Goal: Transaction & Acquisition: Download file/media

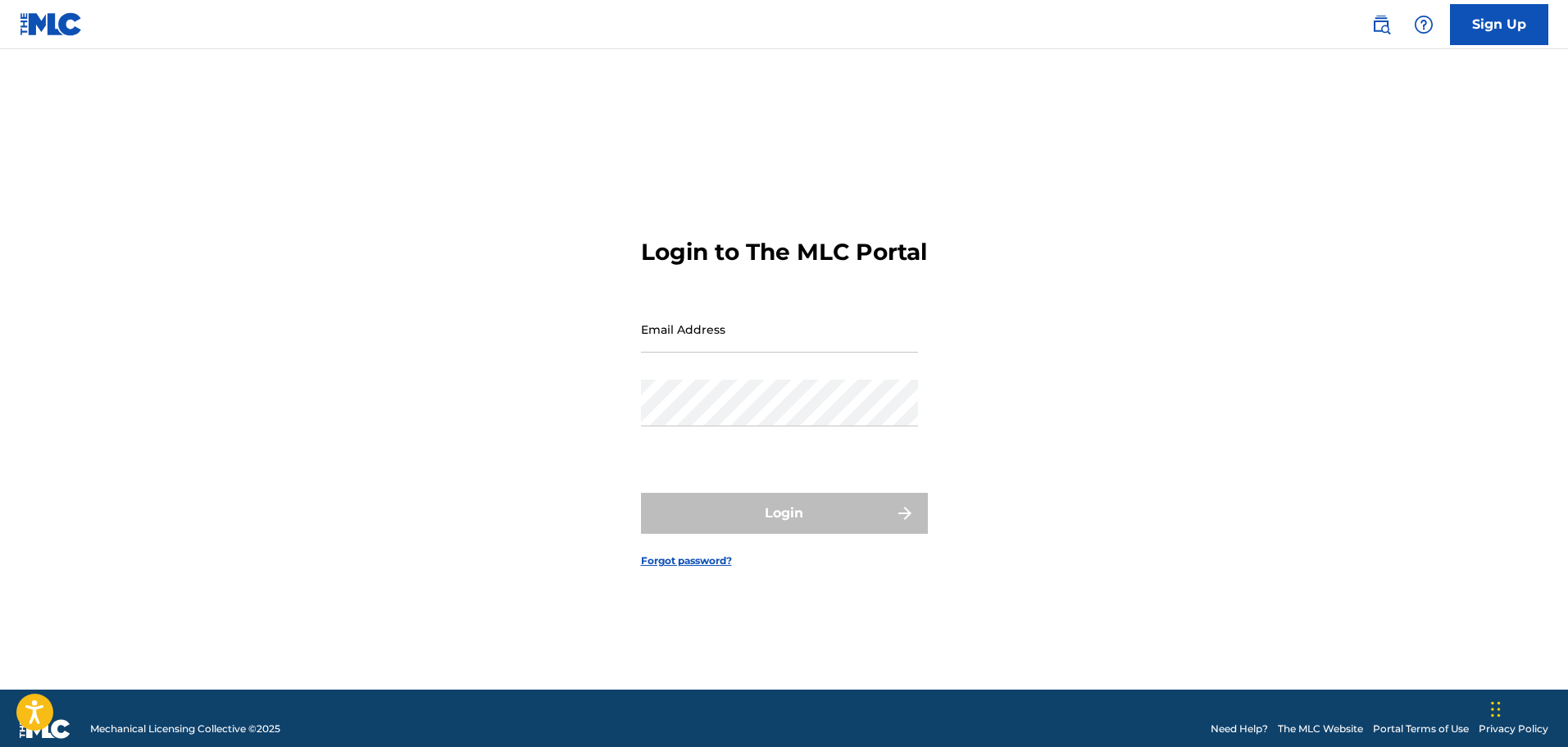
drag, startPoint x: 0, startPoint y: 0, endPoint x: 769, endPoint y: 363, distance: 850.4
click at [771, 352] on input "Email Address" at bounding box center [779, 329] width 277 height 47
type input "[PERSON_NAME][EMAIL_ADDRESS][PERSON_NAME][DOMAIN_NAME]"
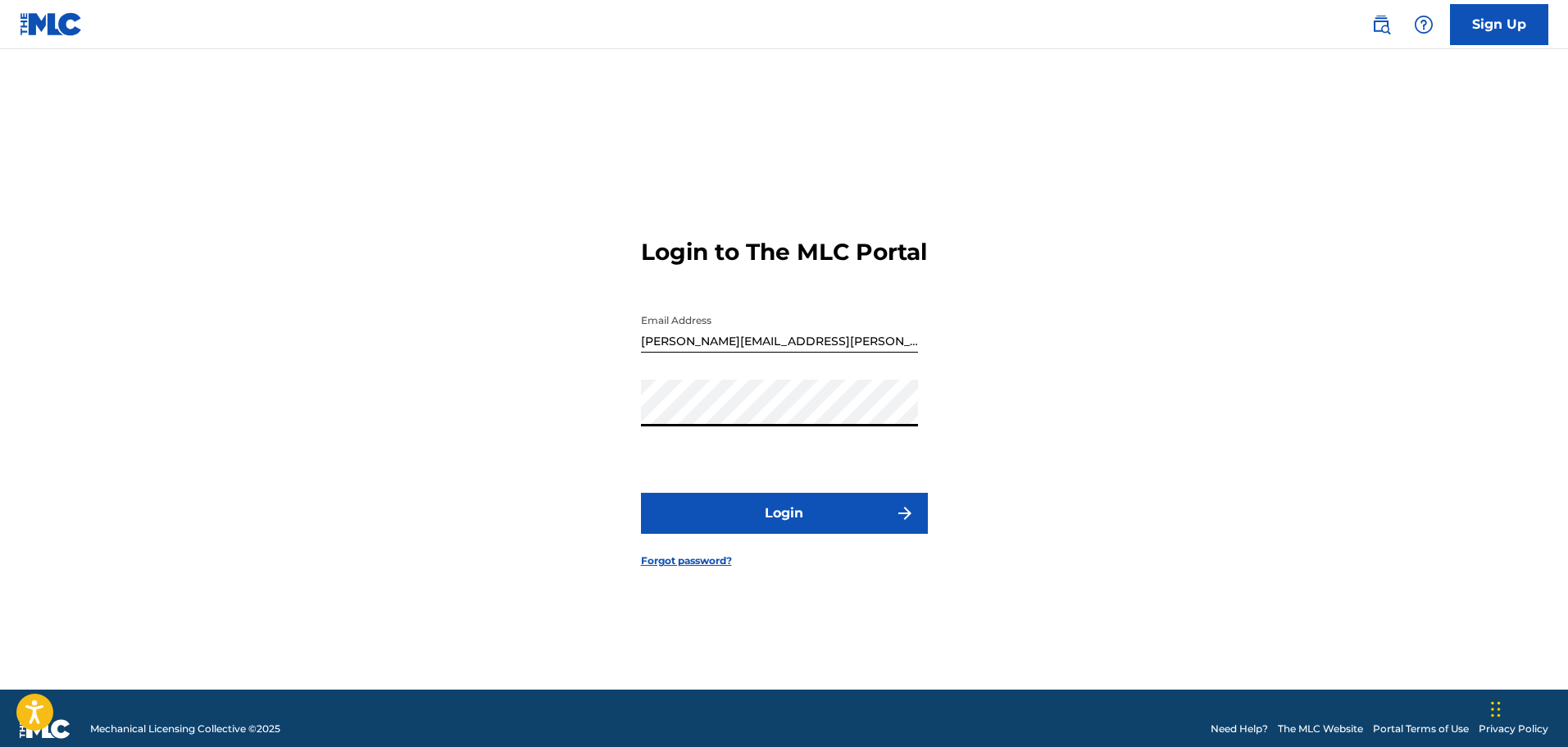
click at [766, 532] on button "Login" at bounding box center [784, 513] width 287 height 41
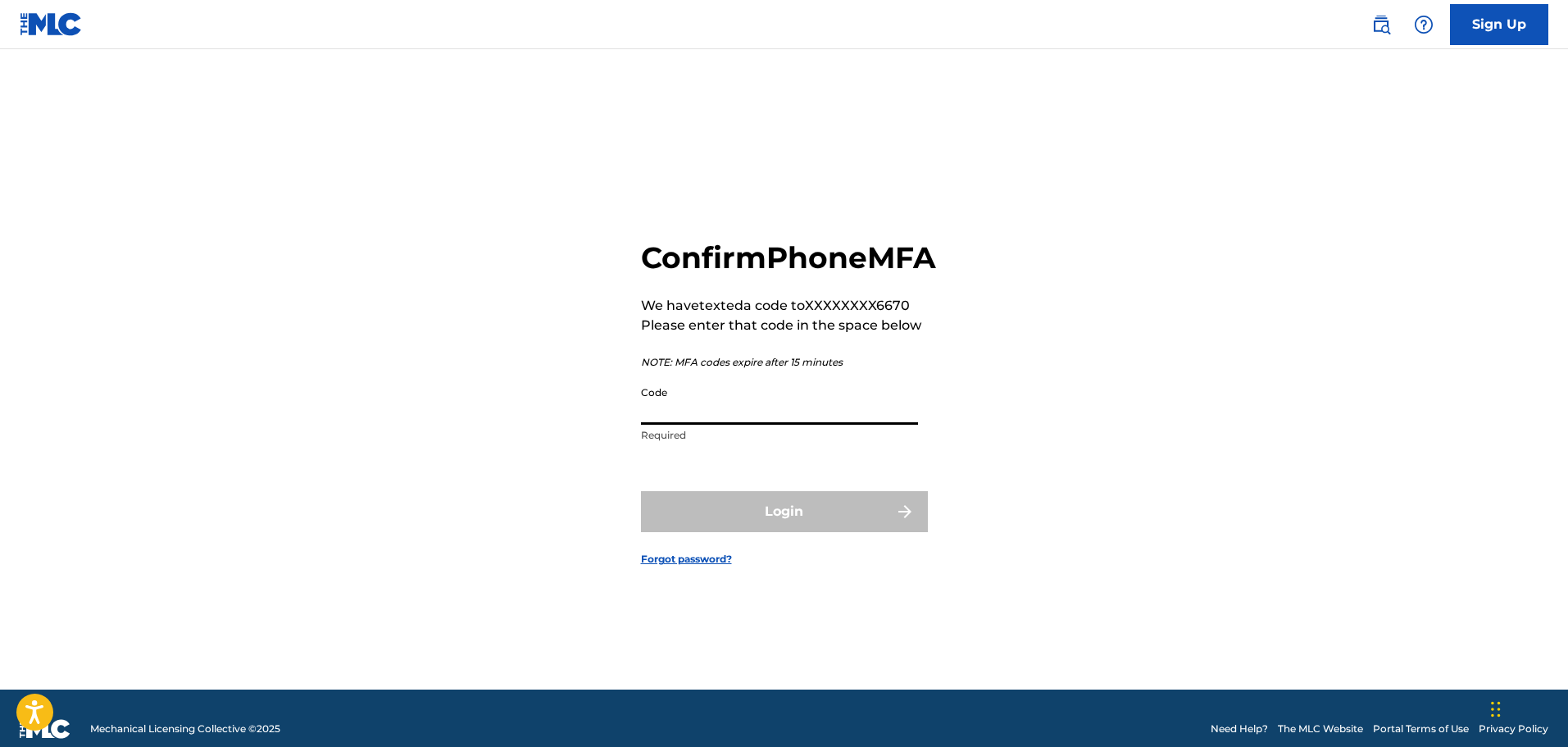
click at [843, 425] on input "Code" at bounding box center [779, 401] width 277 height 47
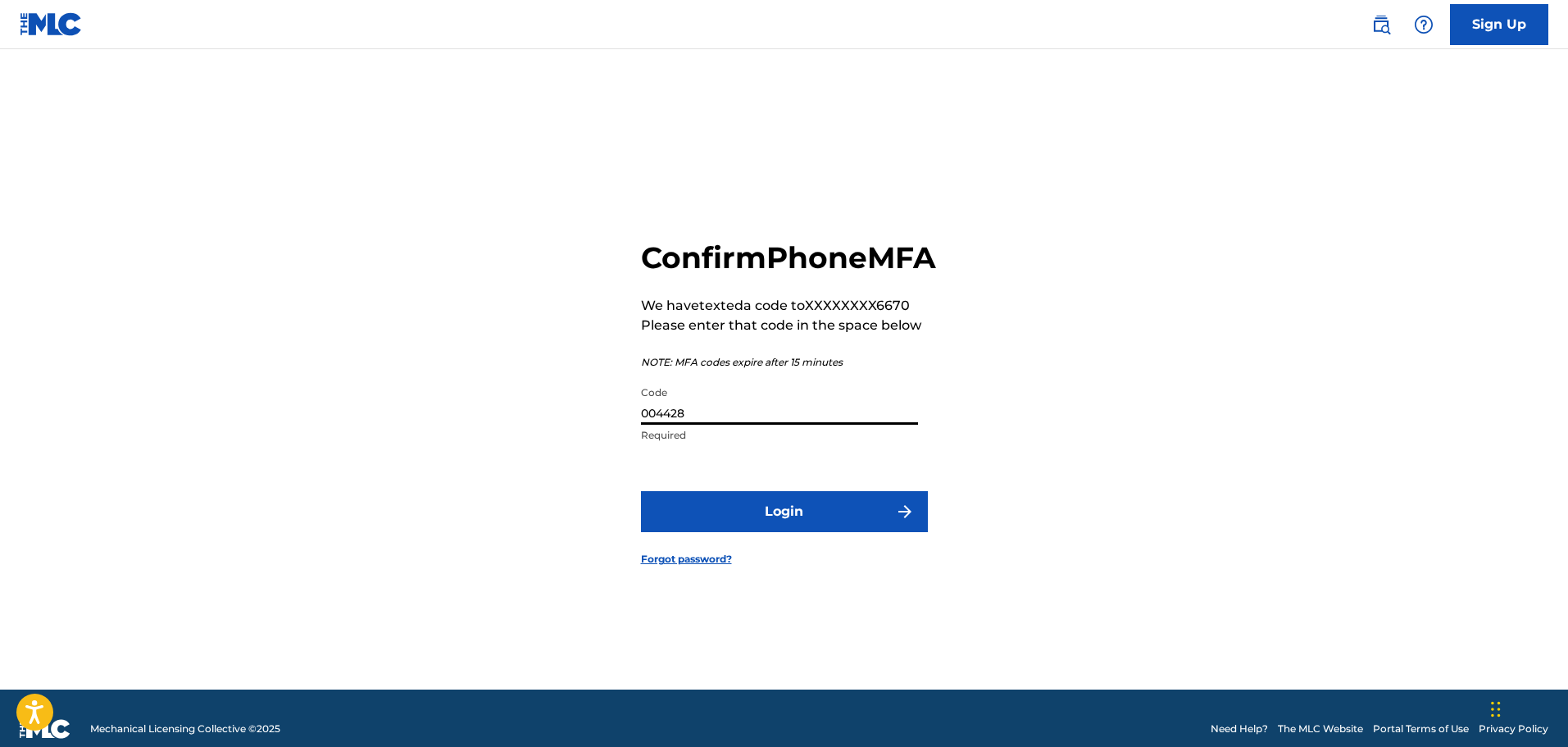
type input "004428"
click at [850, 532] on button "Login" at bounding box center [784, 511] width 287 height 41
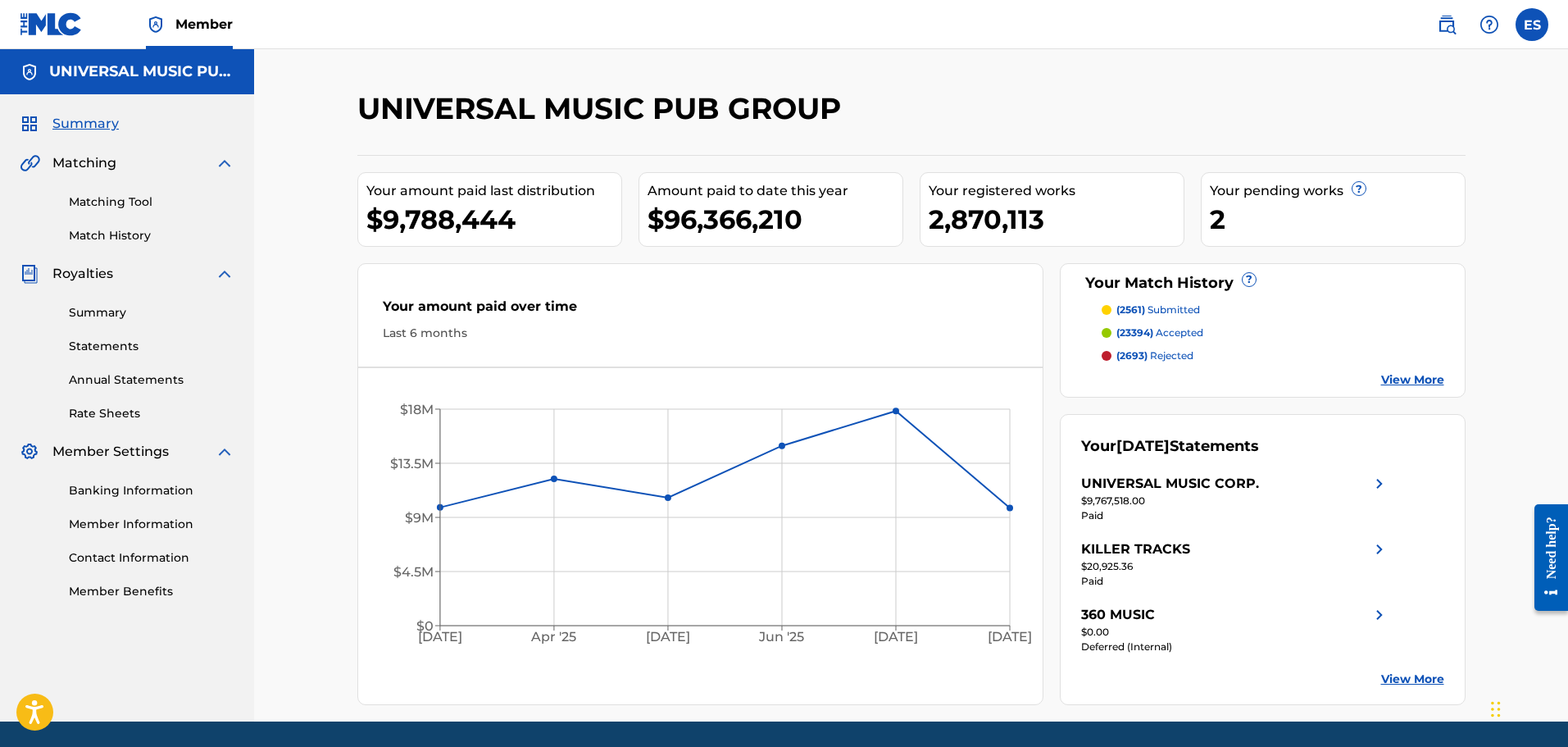
click at [89, 340] on link "Statements" at bounding box center [152, 346] width 166 height 17
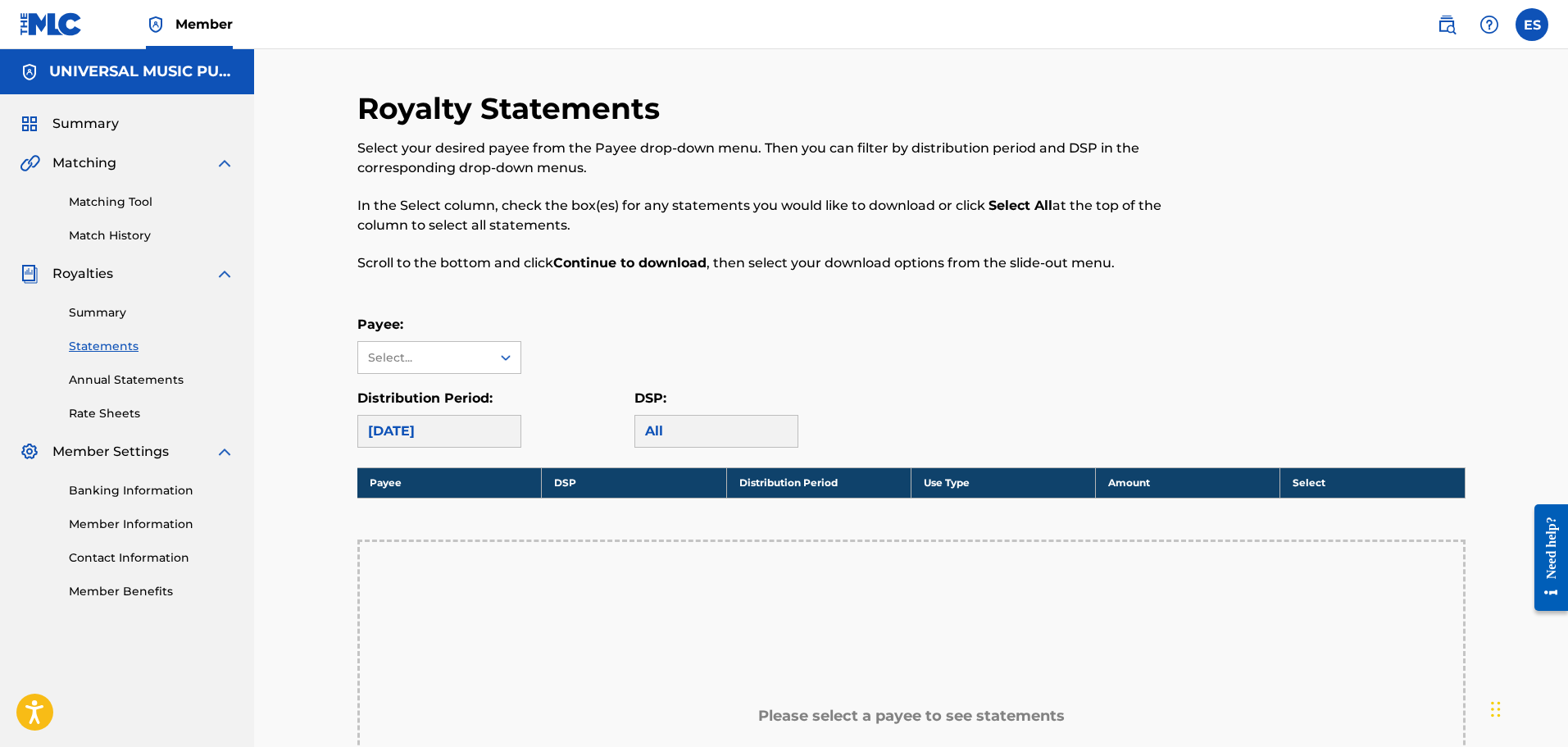
click at [102, 317] on link "Summary" at bounding box center [152, 312] width 166 height 17
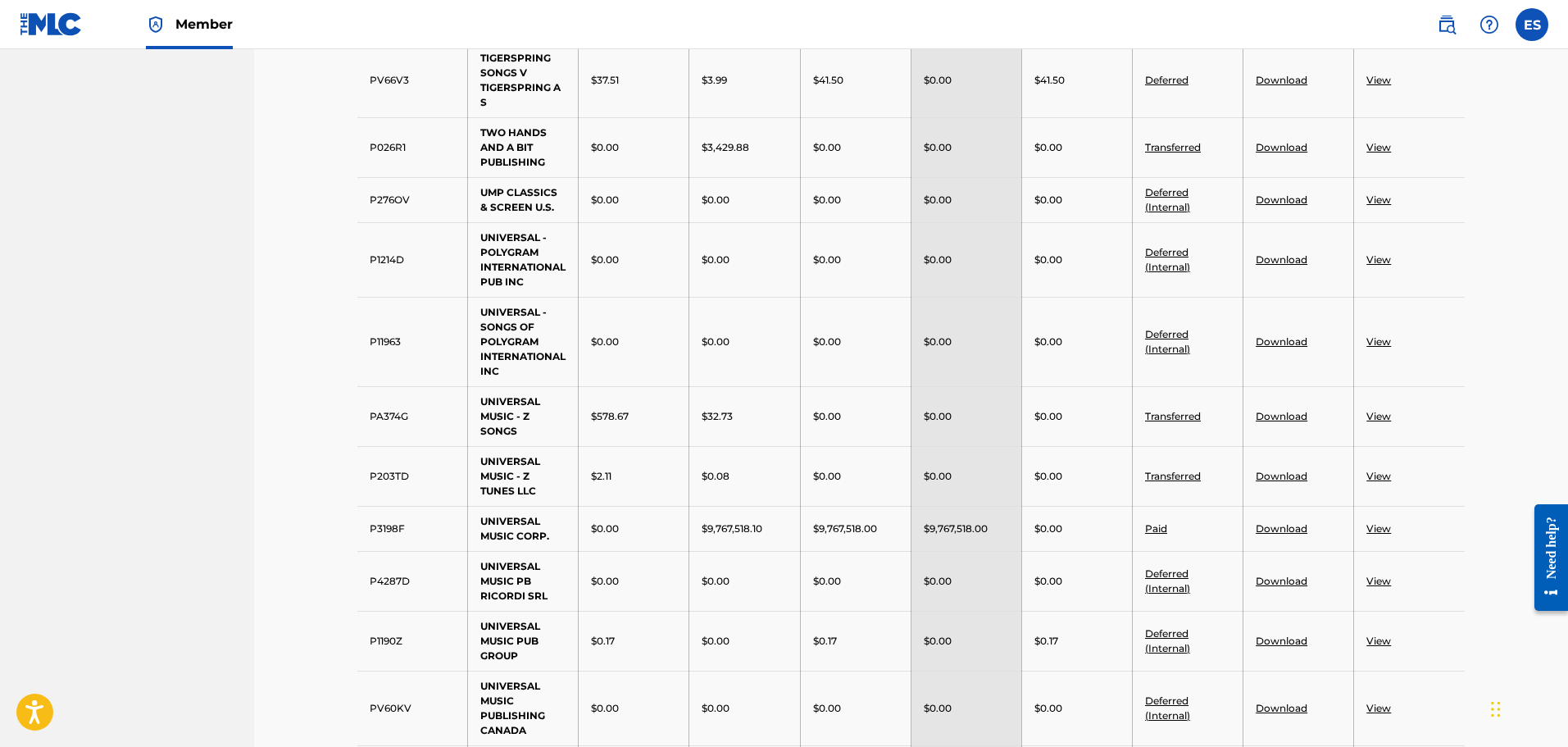
scroll to position [1393, 0]
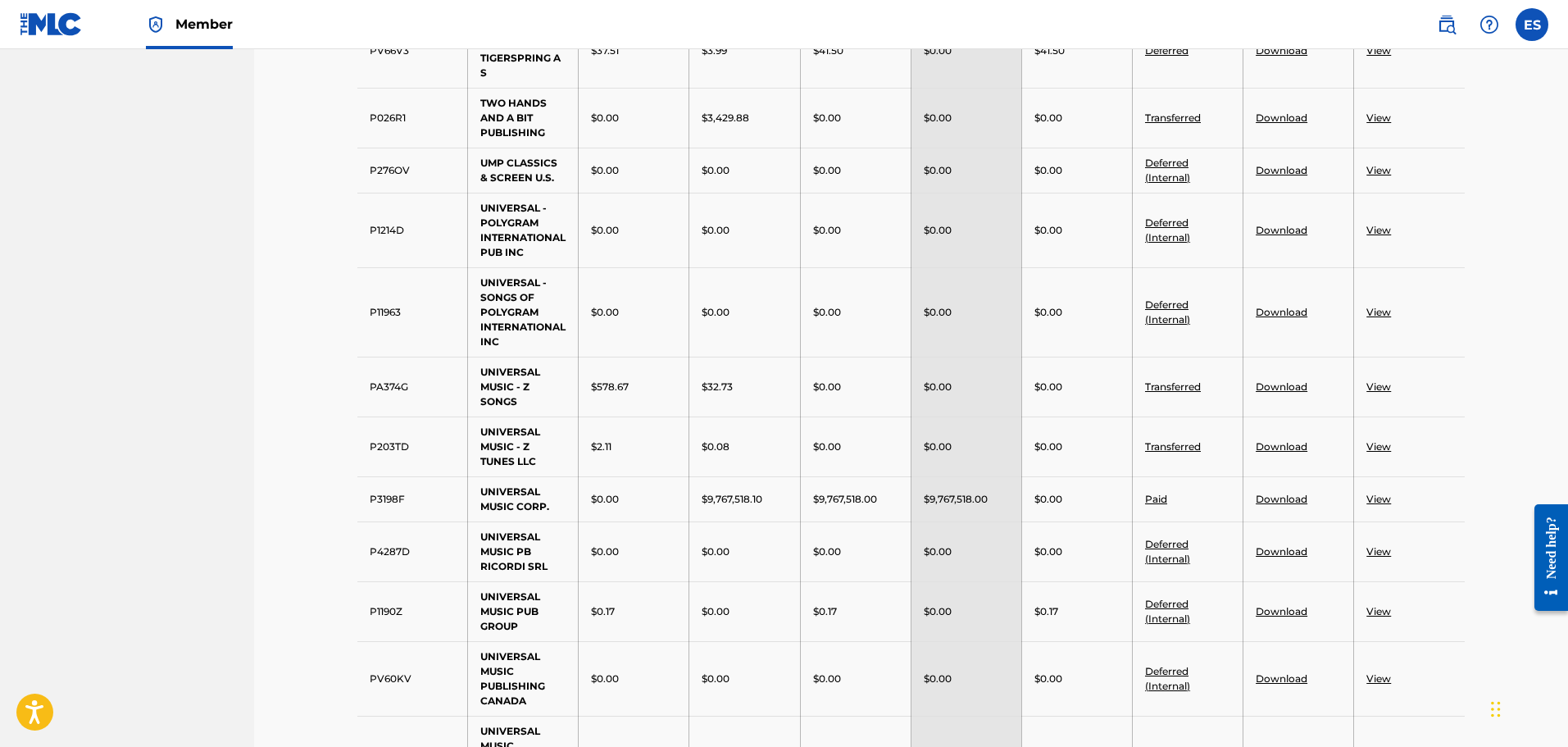
click at [1383, 500] on link "View" at bounding box center [1379, 499] width 25 height 12
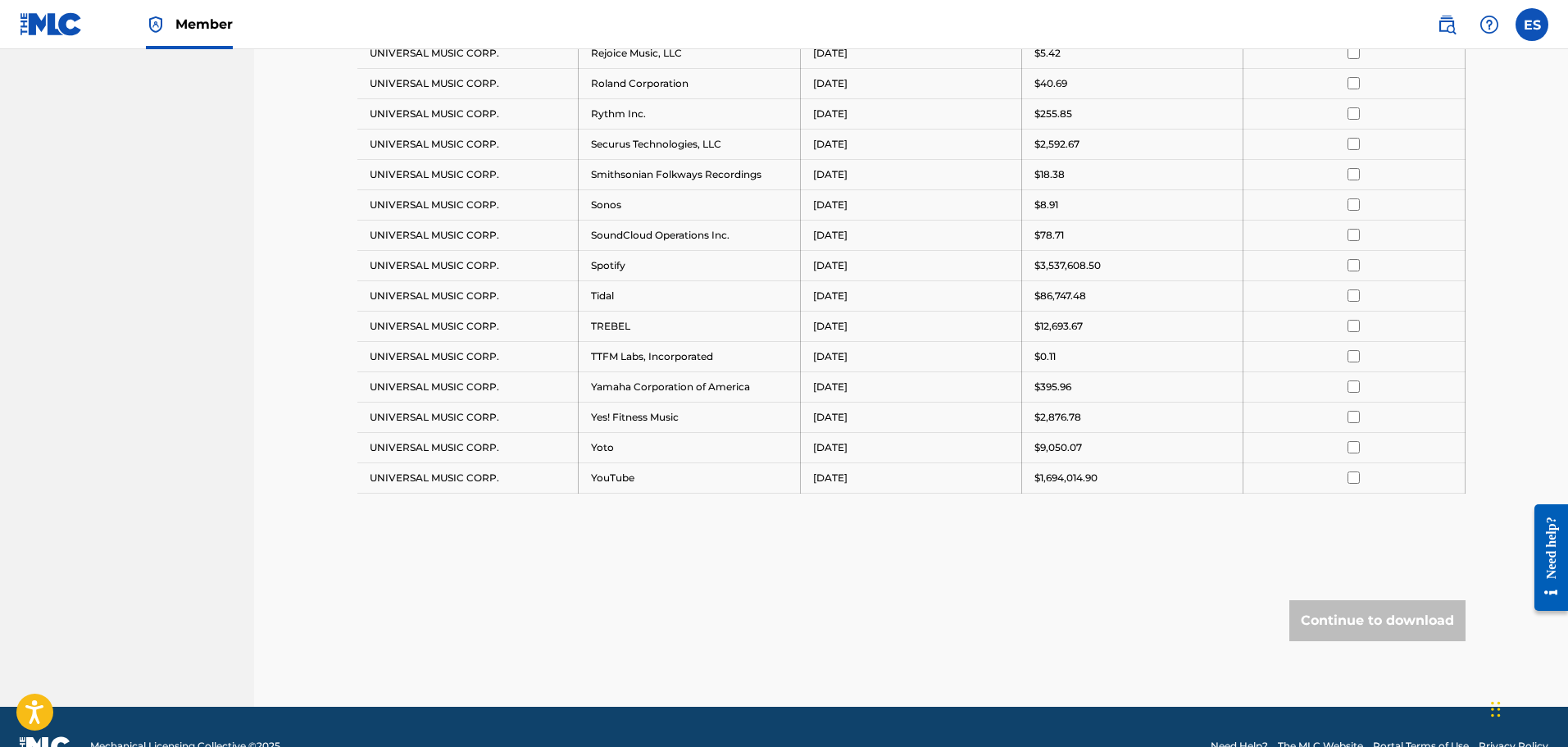
scroll to position [1681, 0]
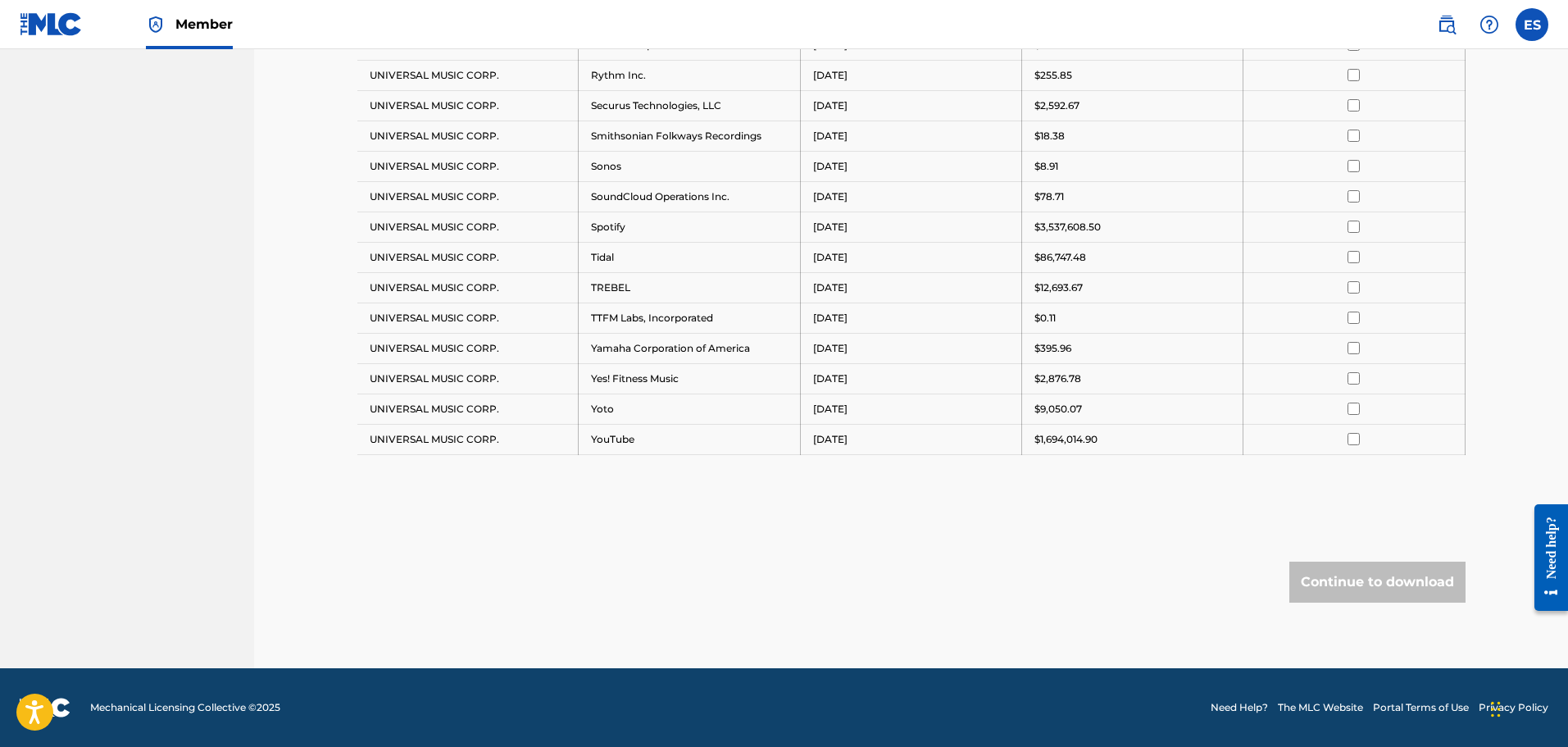
click at [1355, 441] on input "checkbox" at bounding box center [1353, 439] width 12 height 12
click at [1391, 583] on button "Continue to download" at bounding box center [1377, 581] width 177 height 41
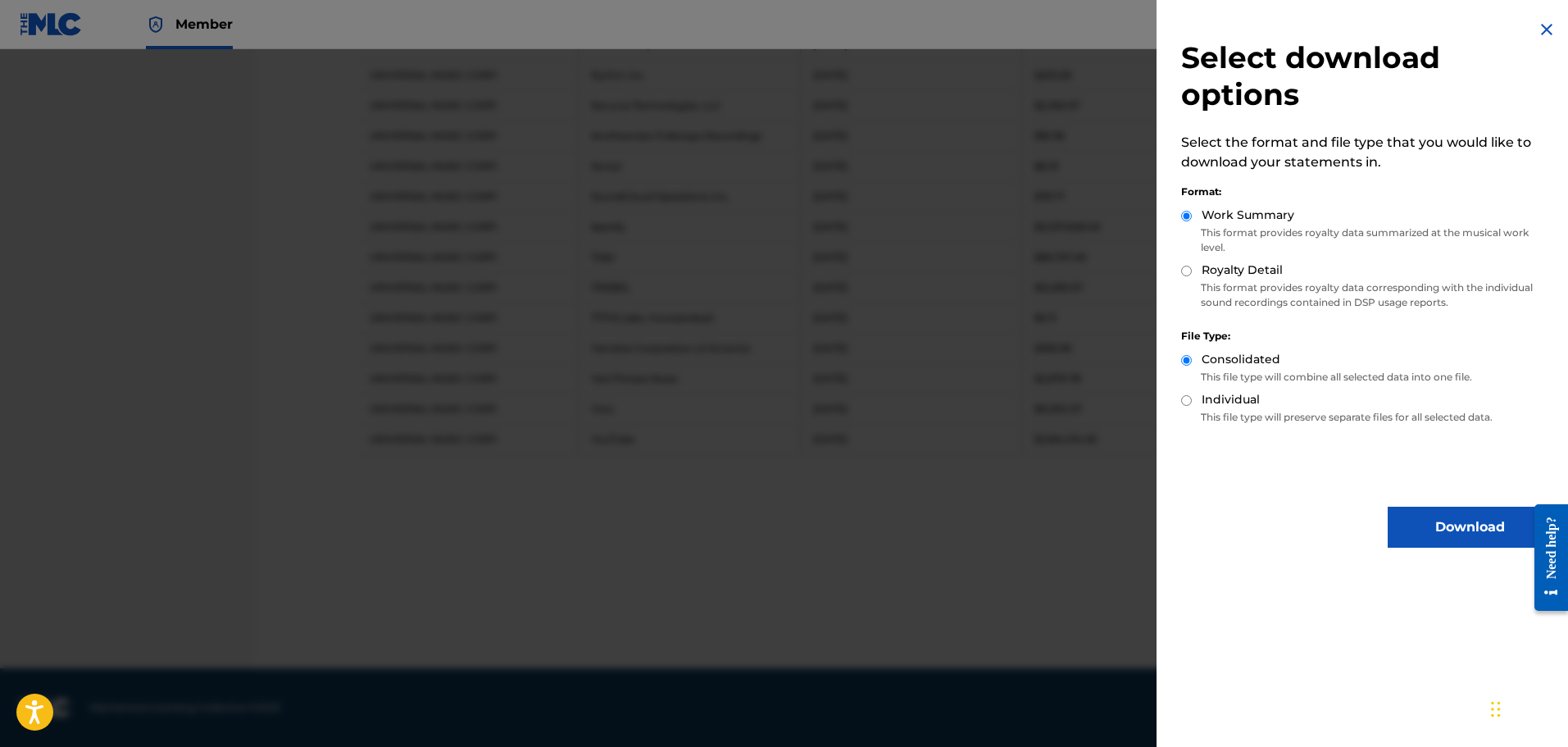
click at [1248, 272] on label "Royalty Detail" at bounding box center [1242, 270] width 81 height 17
click at [1192, 272] on input "Royalty Detail" at bounding box center [1186, 271] width 11 height 11
radio input "true"
click at [1436, 529] on button "Download" at bounding box center [1469, 526] width 164 height 41
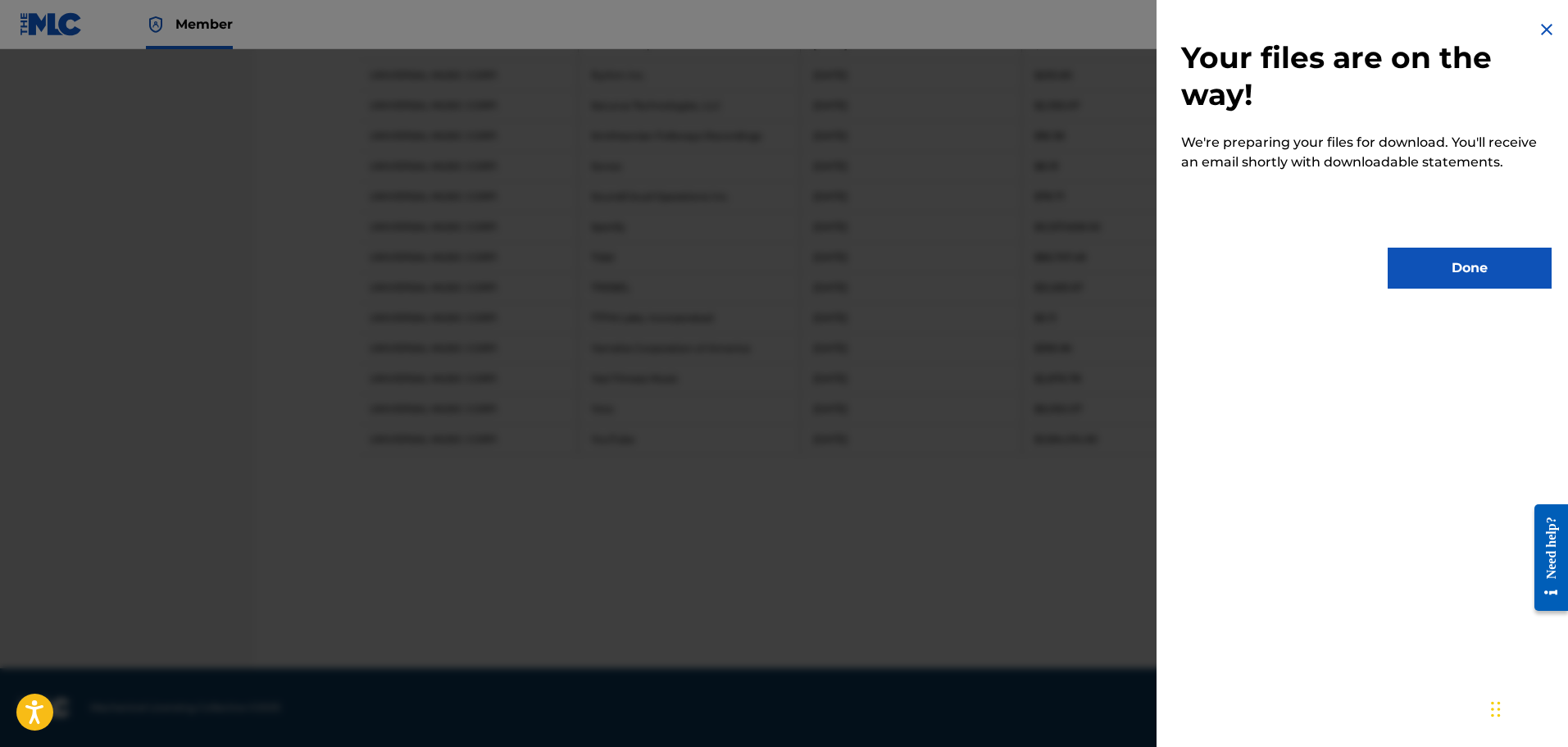
click at [1471, 272] on button "Done" at bounding box center [1469, 267] width 164 height 41
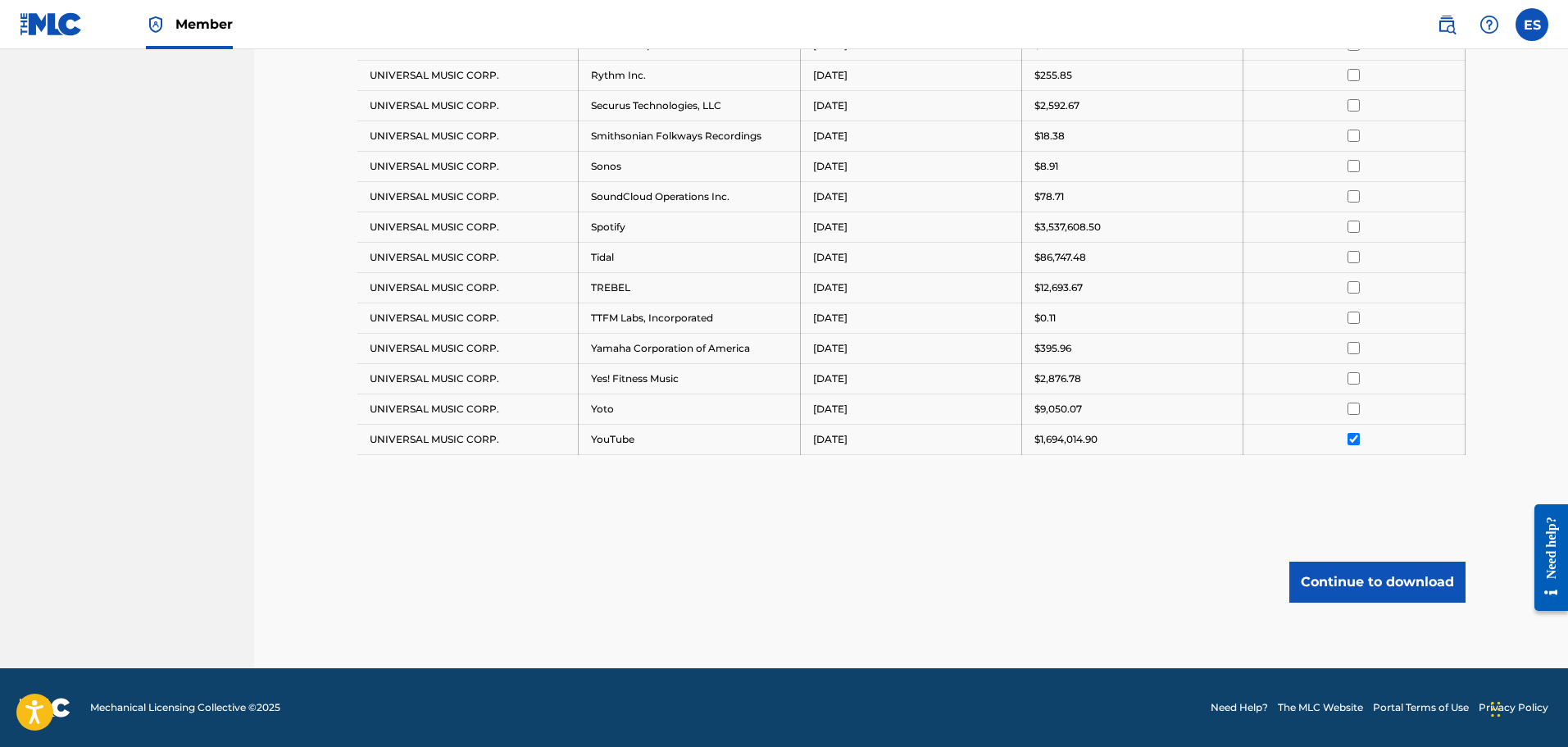
drag, startPoint x: 85, startPoint y: 344, endPoint x: 117, endPoint y: 351, distance: 32.8
